Goal: Task Accomplishment & Management: Manage account settings

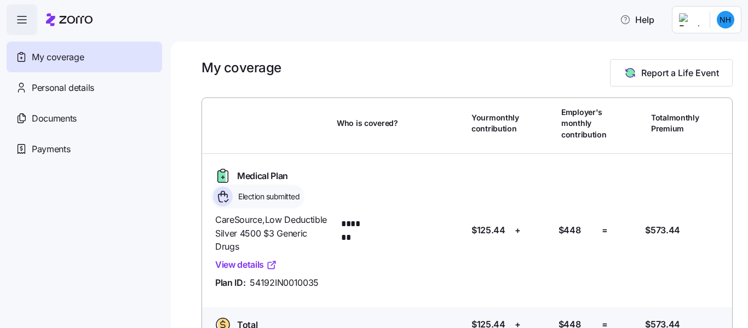
click at [59, 63] on span "My coverage" at bounding box center [58, 57] width 52 height 14
click at [55, 91] on span "Personal details" at bounding box center [63, 88] width 62 height 14
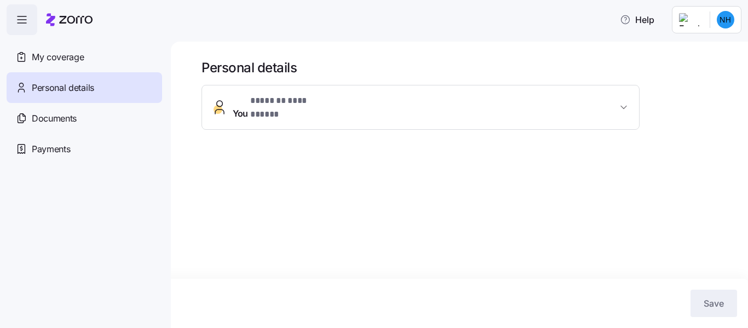
click at [631, 103] on button "**********" at bounding box center [420, 107] width 437 height 44
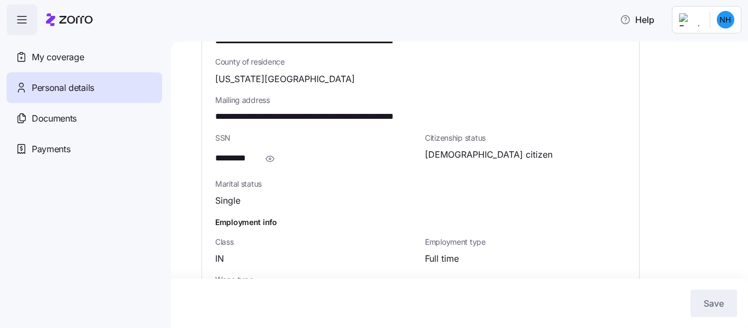
scroll to position [408, 0]
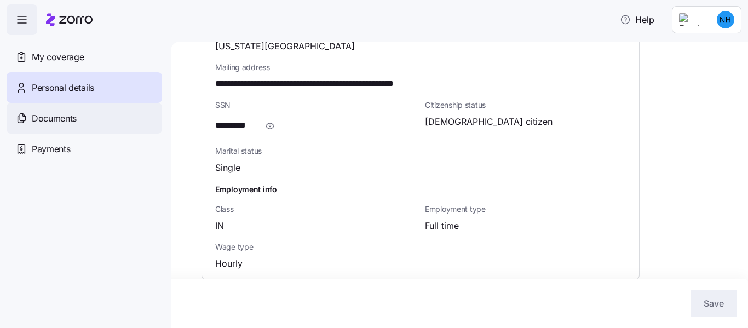
click at [80, 113] on div "Documents" at bounding box center [84, 118] width 155 height 31
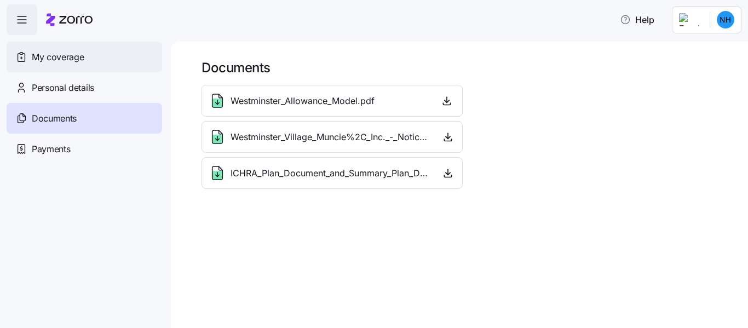
click at [60, 67] on div "My coverage" at bounding box center [84, 57] width 155 height 31
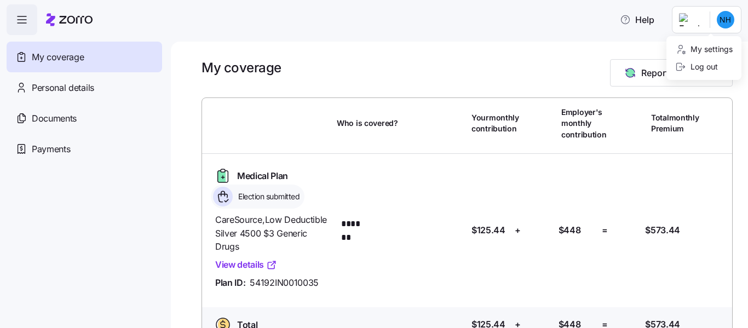
click at [720, 16] on html "Help My coverage Personal details Documents Partners hub Payments My coverage R…" at bounding box center [374, 160] width 748 height 321
click at [690, 68] on div "Log out" at bounding box center [696, 67] width 43 height 12
